Goal: Task Accomplishment & Management: Manage account settings

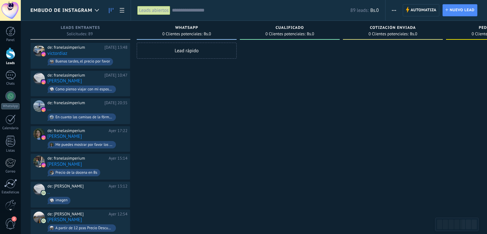
click at [13, 50] on div at bounding box center [11, 53] width 10 height 12
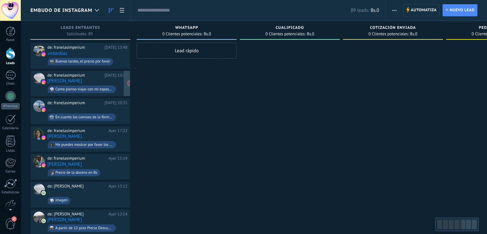
click at [6, 81] on link "Chats" at bounding box center [10, 77] width 21 height 15
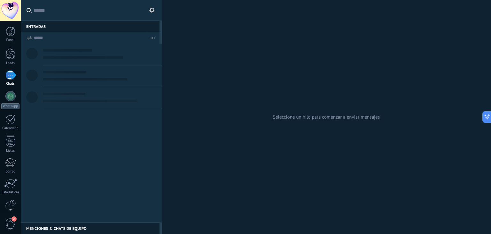
click at [76, 8] on input "text" at bounding box center [95, 10] width 123 height 20
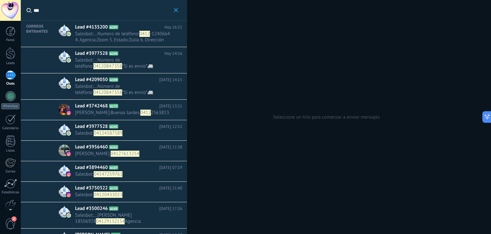
type input "***"
click at [161, 110] on span "2563813" at bounding box center [160, 112] width 18 height 6
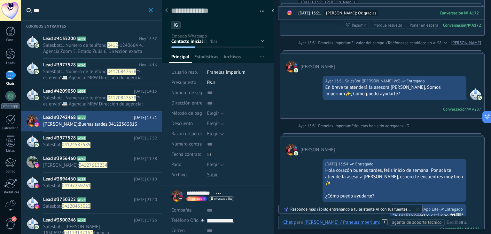
scroll to position [381, 0]
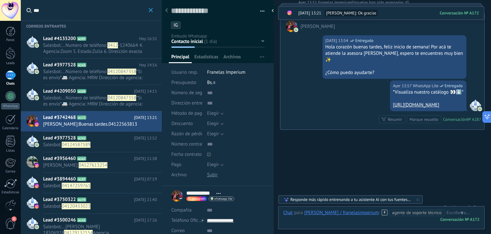
click at [96, 163] on span "04127613254" at bounding box center [93, 165] width 29 height 6
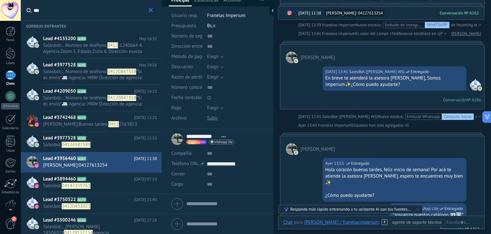
scroll to position [317, 0]
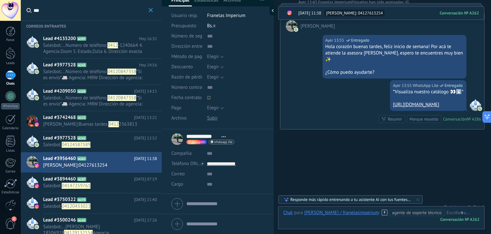
click at [118, 176] on h2 "Lead #3894460 A187" at bounding box center [88, 179] width 91 height 6
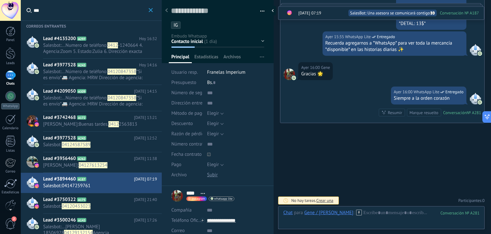
scroll to position [64, 0]
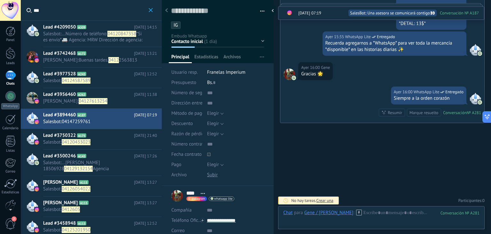
click at [100, 146] on div "Lead #3750322 A175 [DATE] 21:40 Salesbot : 04120433023" at bounding box center [102, 139] width 119 height 20
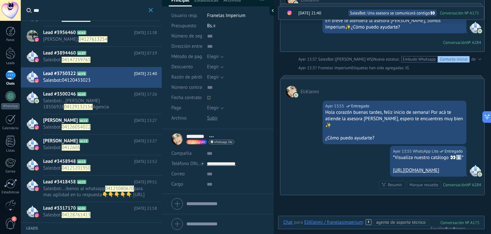
scroll to position [147, 0]
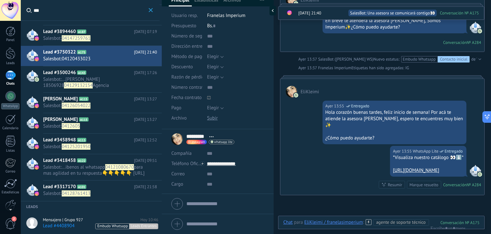
click at [105, 100] on h2 "[PERSON_NAME] A115" at bounding box center [88, 99] width 91 height 6
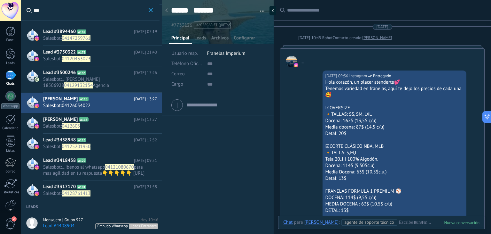
scroll to position [511, 0]
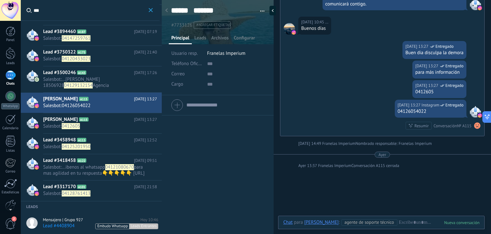
click at [108, 121] on h2 "[PERSON_NAME] A115" at bounding box center [88, 119] width 91 height 6
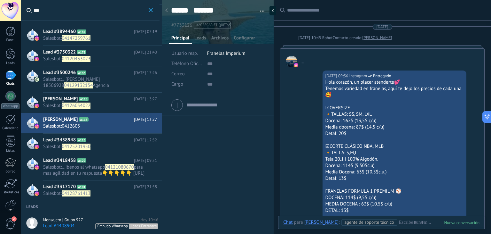
scroll to position [483, 0]
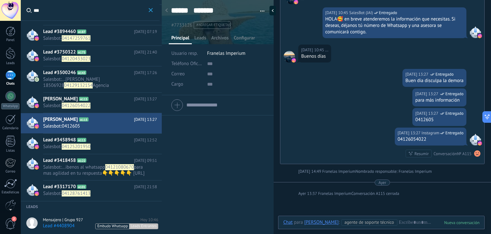
click at [105, 138] on h2 "Lead #3458948 A113" at bounding box center [88, 140] width 91 height 6
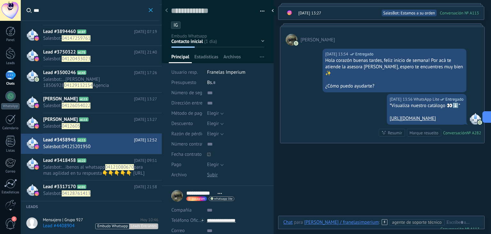
scroll to position [912, 0]
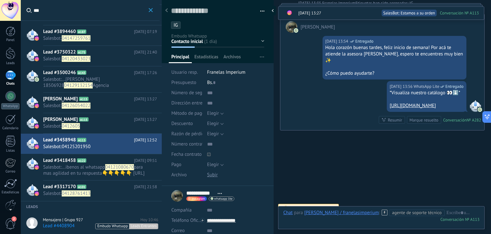
click at [90, 195] on span "04128761413" at bounding box center [76, 193] width 29 height 6
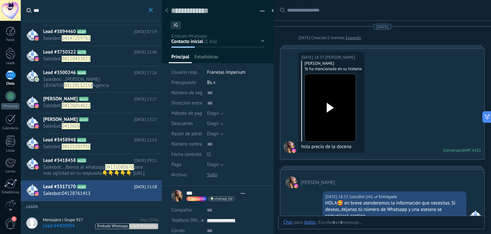
type textarea "**********"
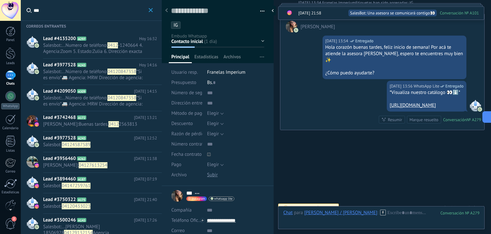
click at [49, 4] on input "***" at bounding box center [91, 10] width 114 height 20
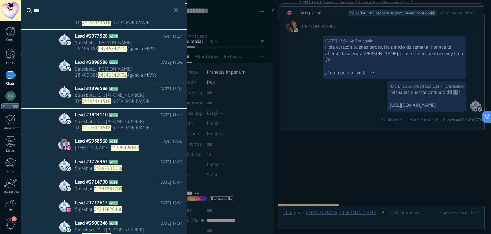
scroll to position [315, 0]
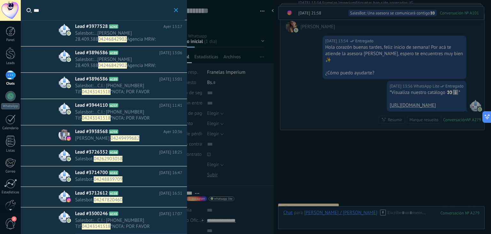
type input "***"
click at [126, 127] on div "Lead #3938568 A235 [DATE] 10:36 [PERSON_NAME] : 04249499682" at bounding box center [131, 135] width 112 height 20
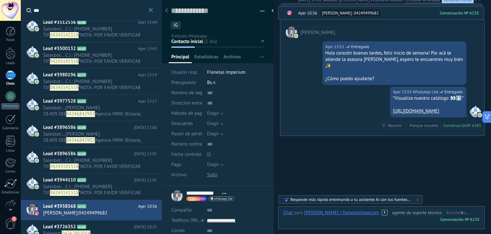
scroll to position [324, 0]
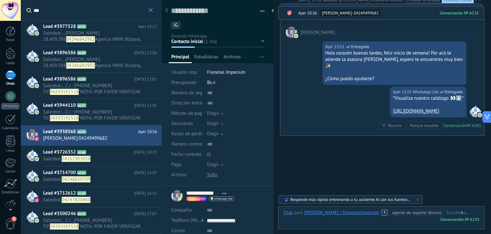
click at [77, 192] on span "A158" at bounding box center [81, 193] width 9 height 4
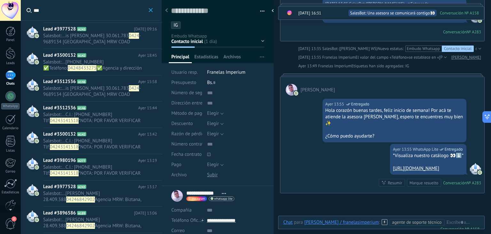
scroll to position [138, 0]
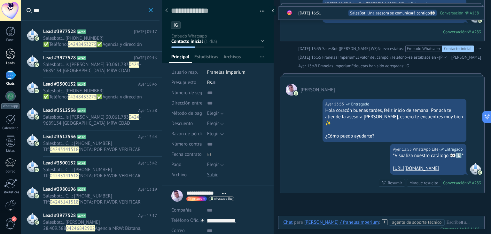
click at [16, 53] on link "Leads" at bounding box center [10, 56] width 21 height 18
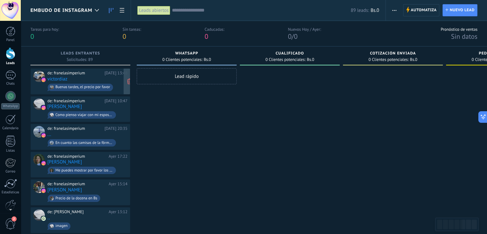
click at [87, 74] on div "de: franelasimperium" at bounding box center [74, 72] width 55 height 5
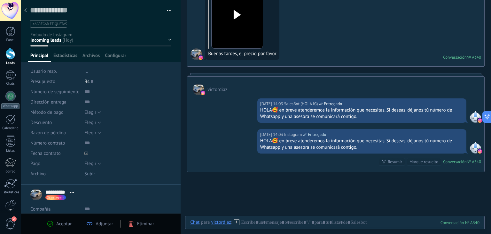
scroll to position [46, 0]
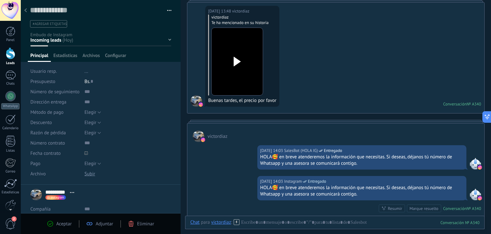
click at [22, 9] on div at bounding box center [25, 10] width 9 height 12
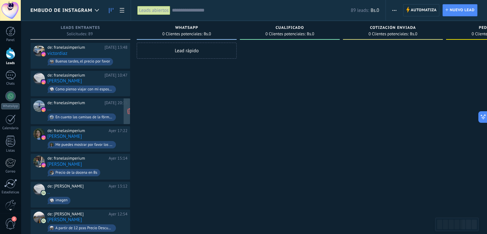
click at [95, 110] on div "de: franelasimperium [DATE] 20:35 ... En cuanto las camisas de la fórmula 1" at bounding box center [87, 111] width 80 height 22
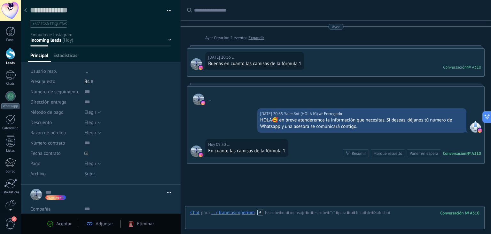
scroll to position [41, 0]
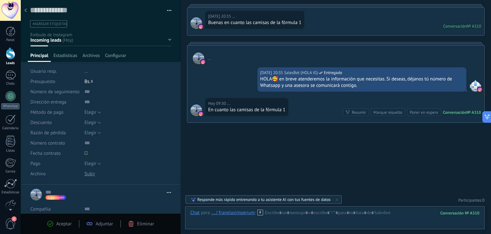
click at [27, 10] on div at bounding box center [25, 10] width 9 height 12
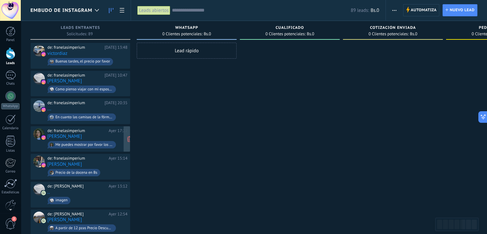
click at [104, 141] on div "Me puedes mostrar por favor los modelos de f1?" at bounding box center [82, 144] width 68 height 7
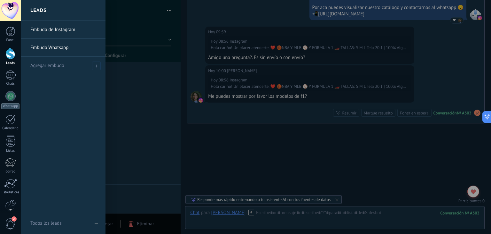
click at [6, 49] on div at bounding box center [11, 53] width 10 height 12
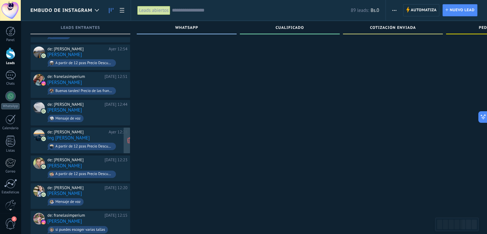
scroll to position [192, 0]
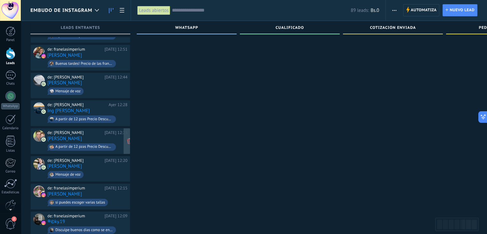
click at [106, 132] on div "de: [PERSON_NAME][DATE] 12:23 [PERSON_NAME] A partir de 12 pzas Precio Descuent…" at bounding box center [87, 141] width 80 height 22
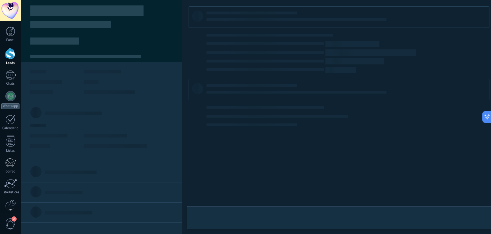
type textarea "**********"
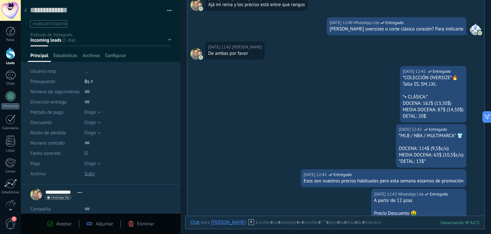
scroll to position [65, 0]
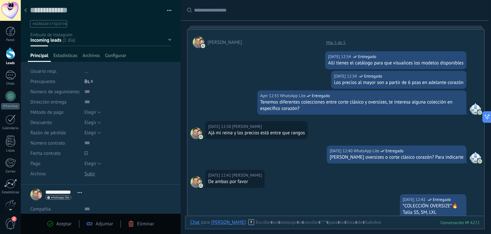
click at [9, 46] on div "Panel Leads Chats WhatsApp Clientes" at bounding box center [10, 136] width 21 height 219
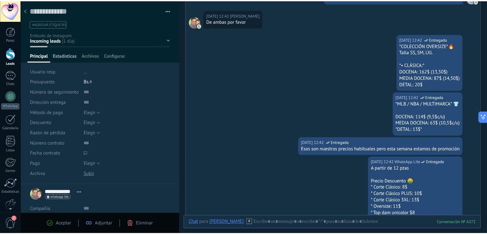
scroll to position [353, 0]
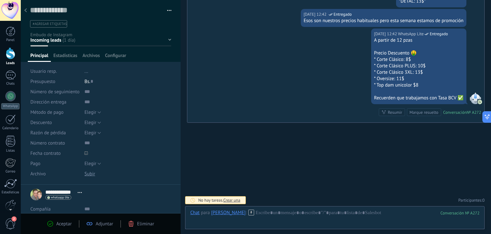
click at [8, 57] on div at bounding box center [11, 53] width 10 height 12
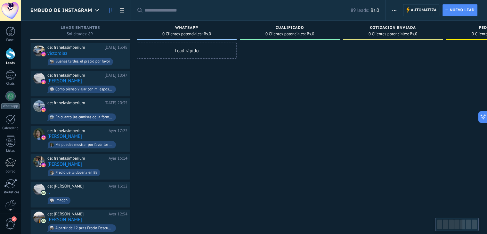
click at [90, 13] on span "Embudo de Instagram" at bounding box center [61, 10] width 62 height 6
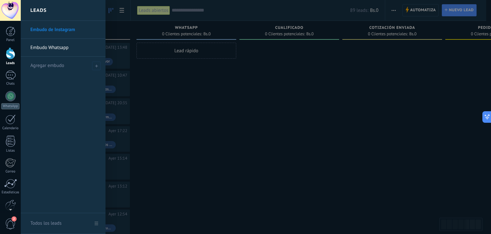
click at [197, 75] on div at bounding box center [266, 117] width 491 height 234
